Goal: Find specific page/section: Find specific page/section

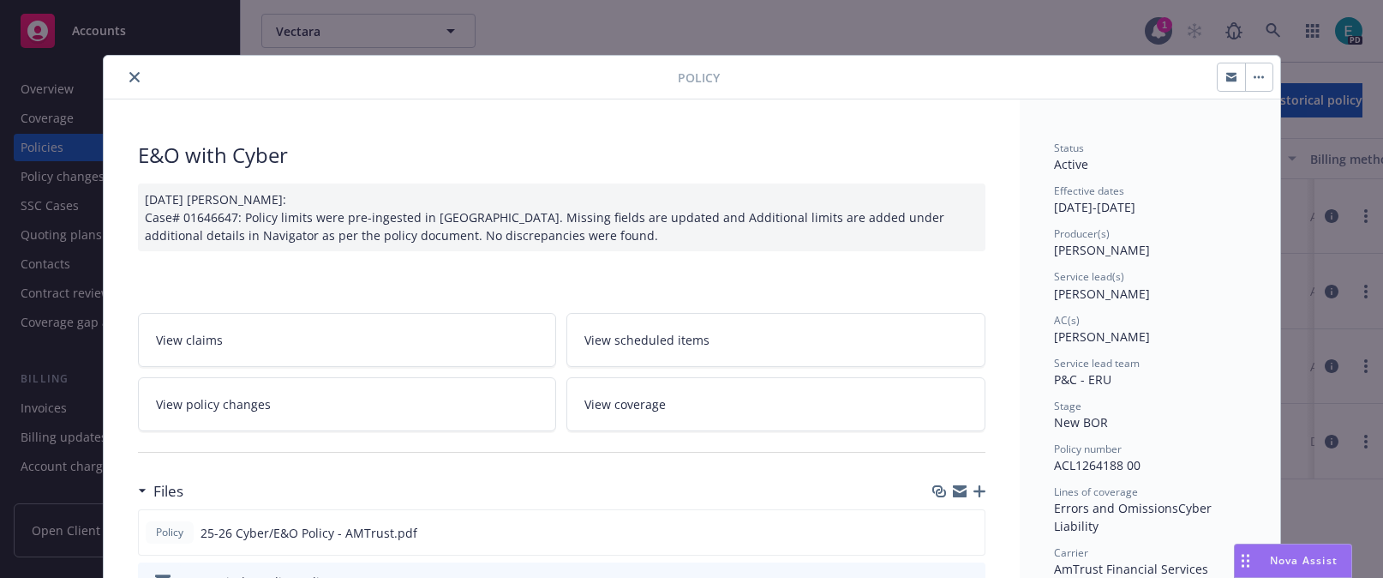
click at [129, 79] on icon "close" at bounding box center [134, 77] width 10 height 10
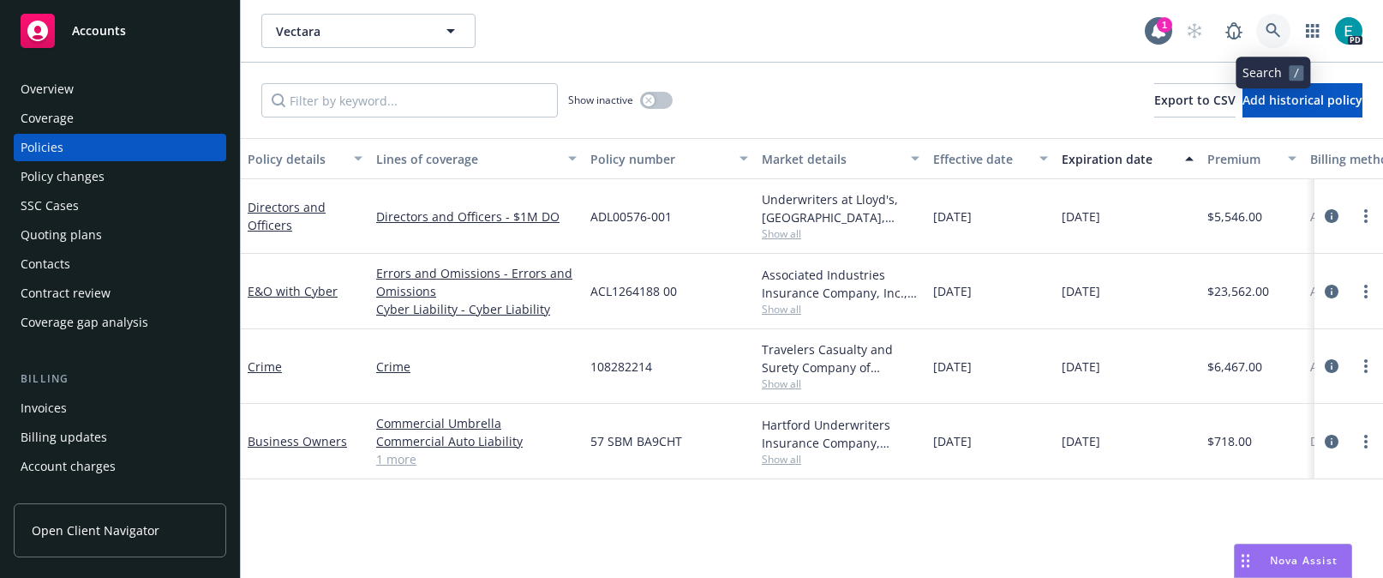
click at [1261, 26] on link at bounding box center [1273, 31] width 34 height 34
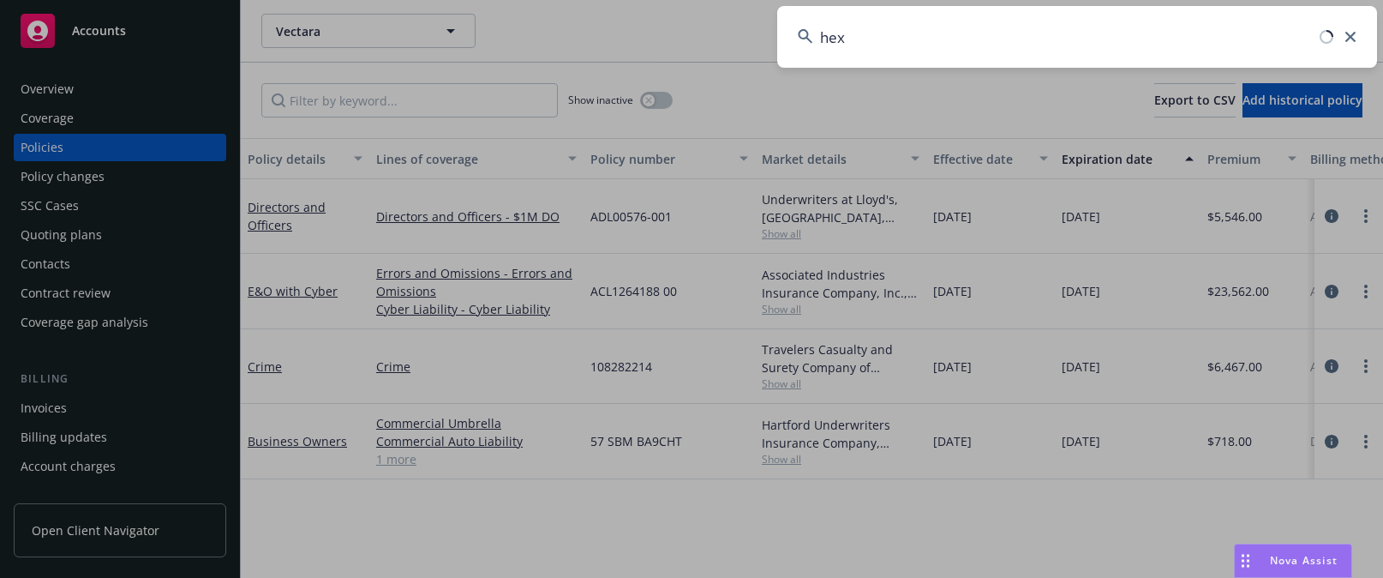
type input "hex"
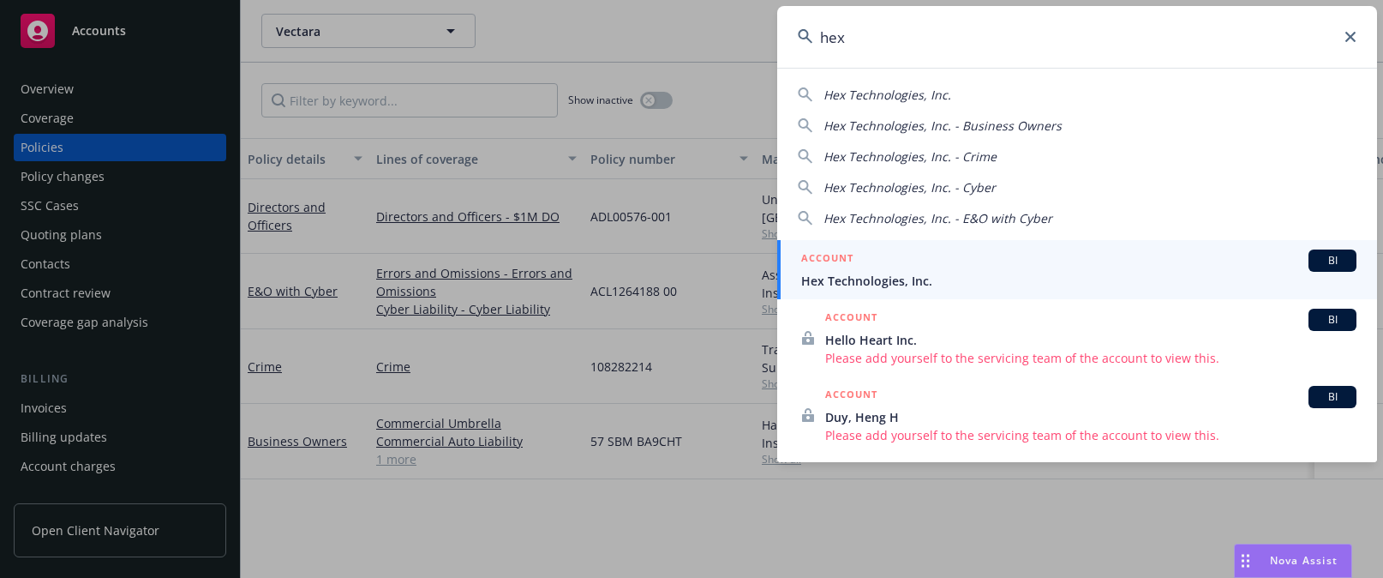
click at [910, 279] on span "Hex Technologies, Inc." at bounding box center [1078, 281] width 555 height 18
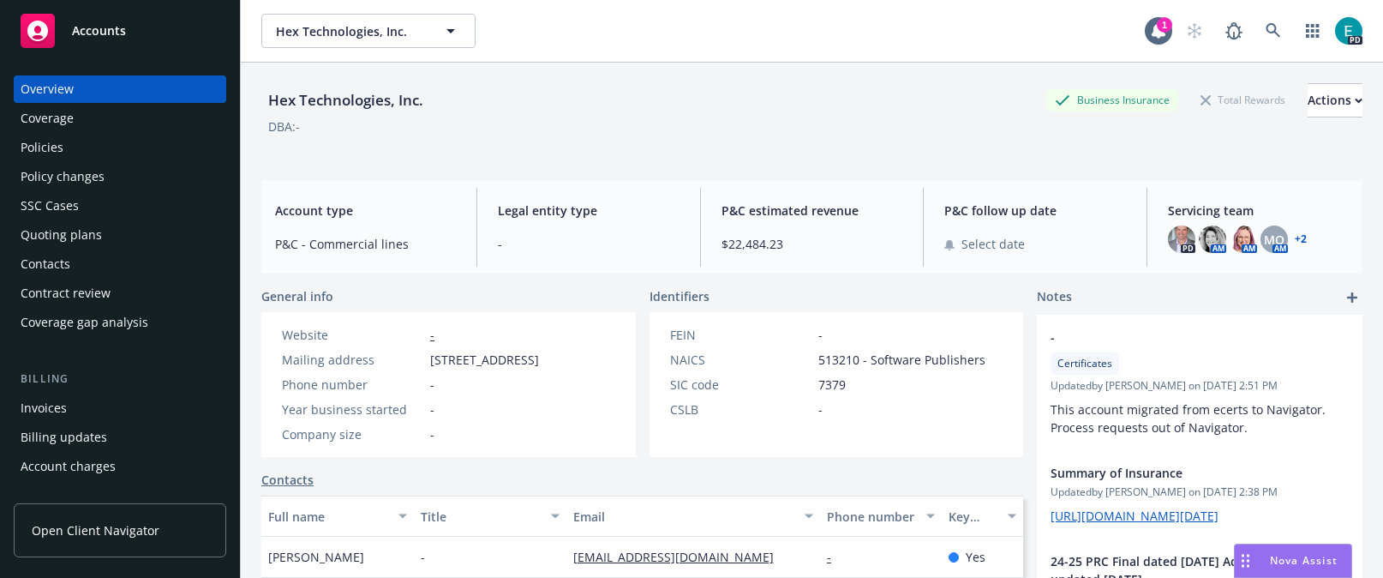
click at [49, 148] on div "Policies" at bounding box center [42, 147] width 43 height 27
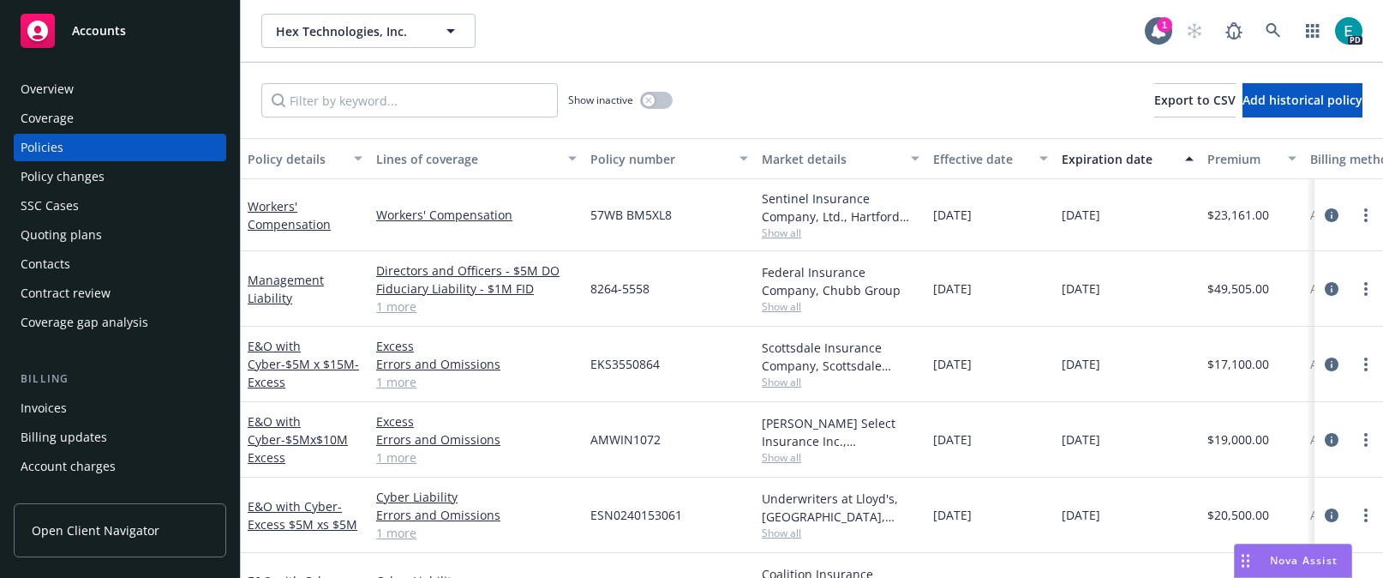
click at [32, 91] on div "Overview" at bounding box center [47, 88] width 53 height 27
